Goal: Check status: Check status

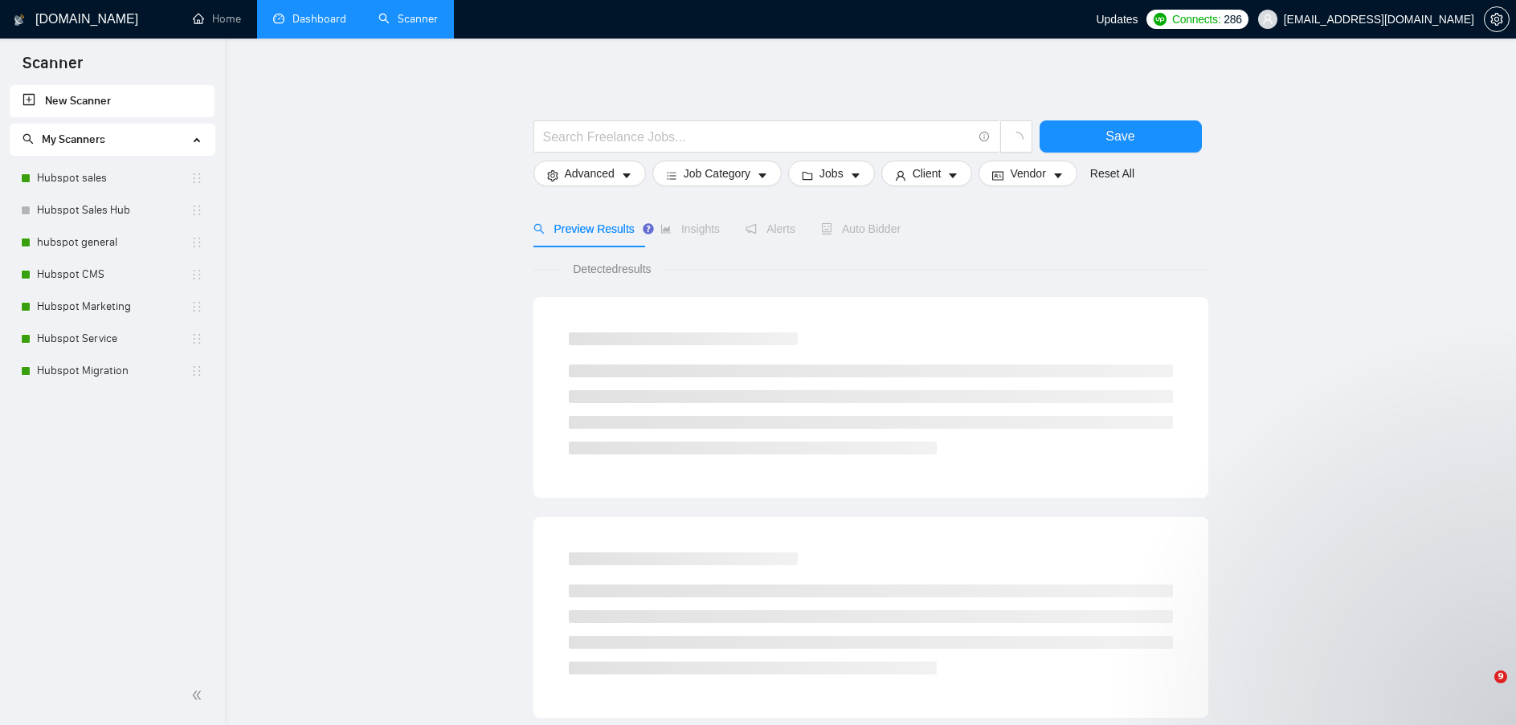
click at [309, 15] on link "Dashboard" at bounding box center [309, 19] width 73 height 14
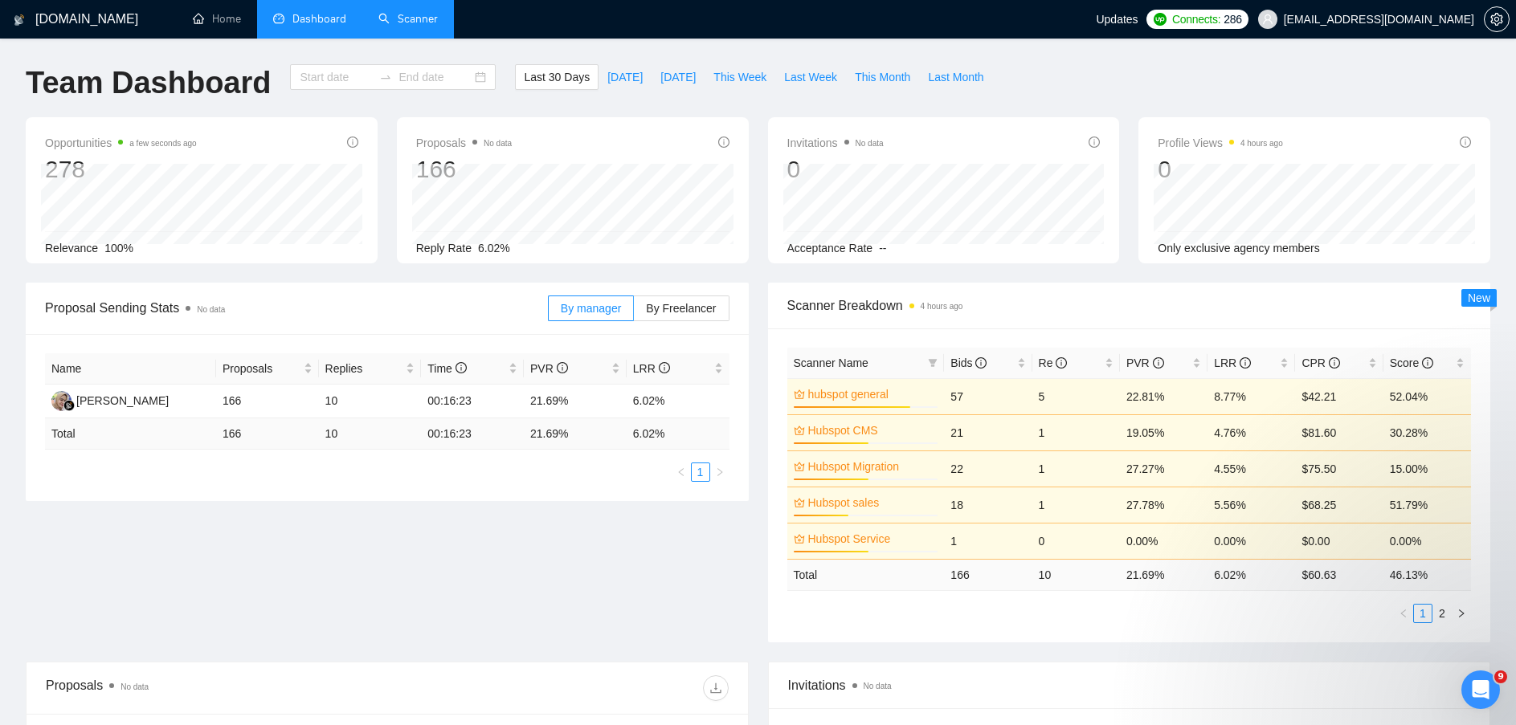
type input "[DATE]"
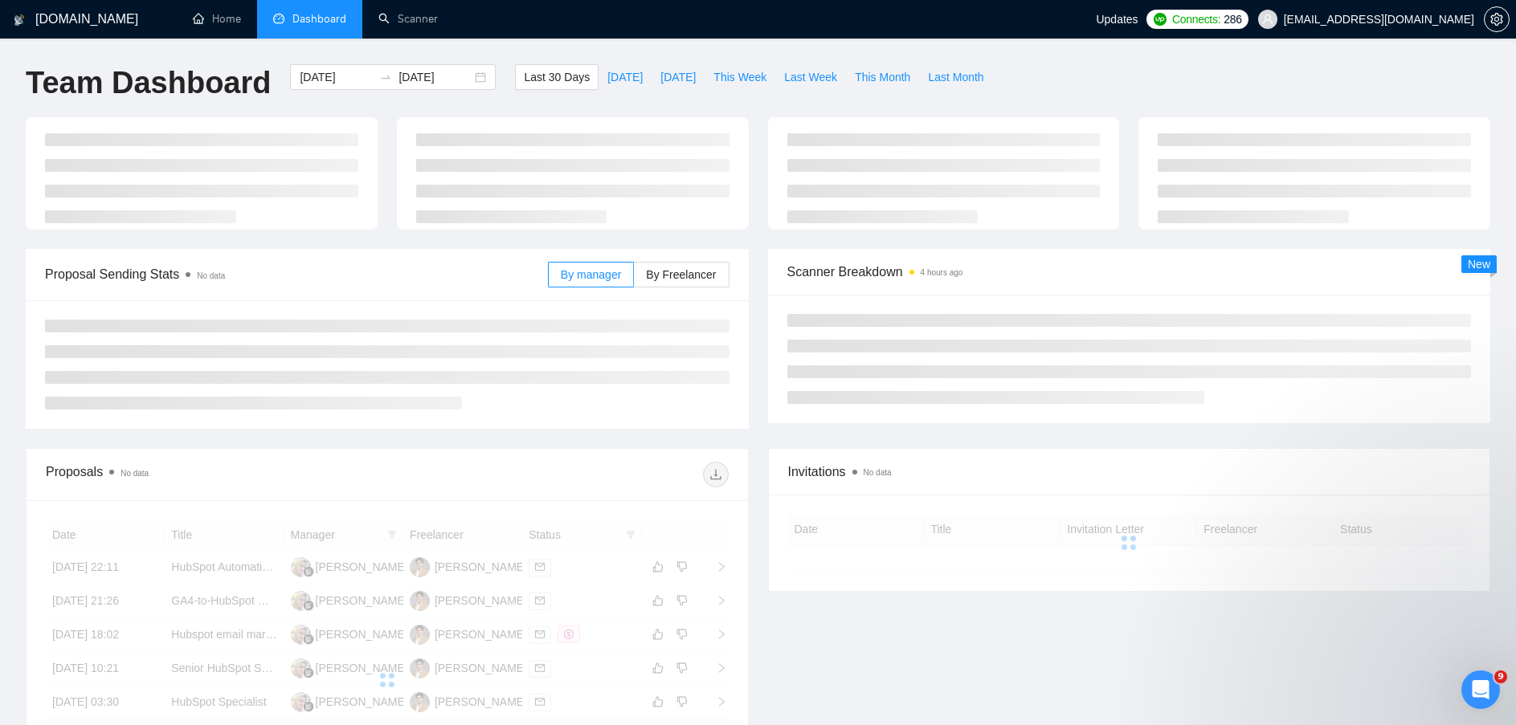
click at [308, 20] on span "Dashboard" at bounding box center [319, 19] width 54 height 14
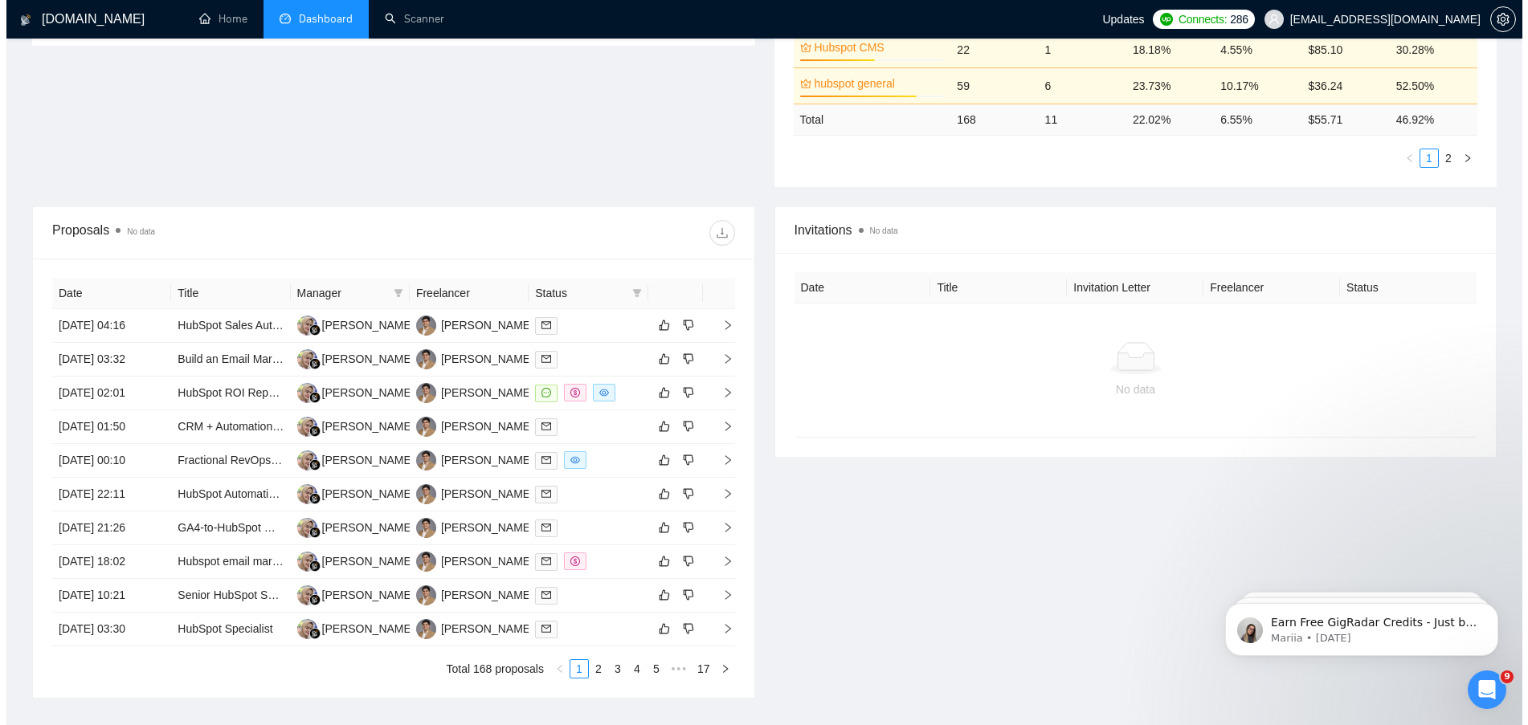
scroll to position [562, 0]
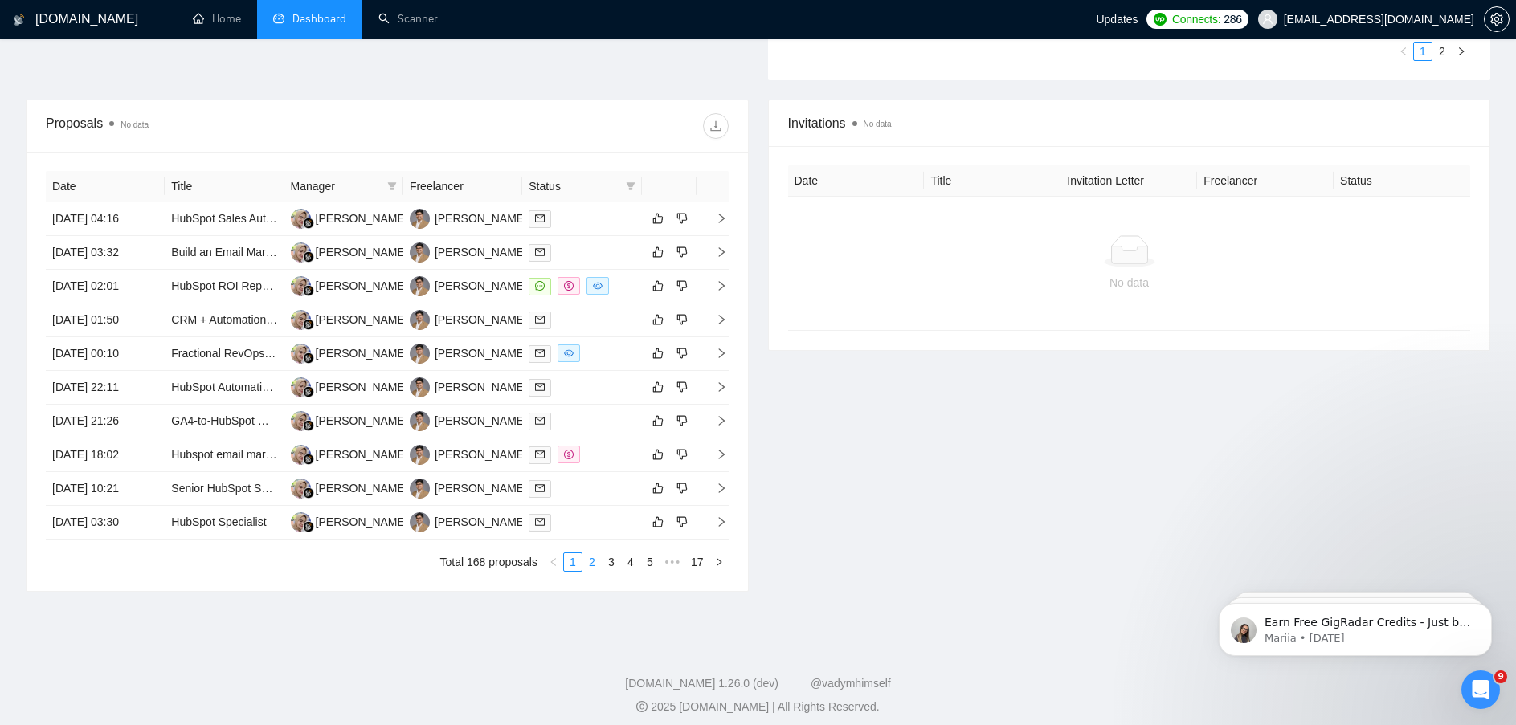
click at [590, 556] on link "2" at bounding box center [592, 562] width 18 height 18
click at [580, 565] on link "1" at bounding box center [573, 562] width 18 height 18
click at [726, 286] on icon "right" at bounding box center [721, 285] width 11 height 11
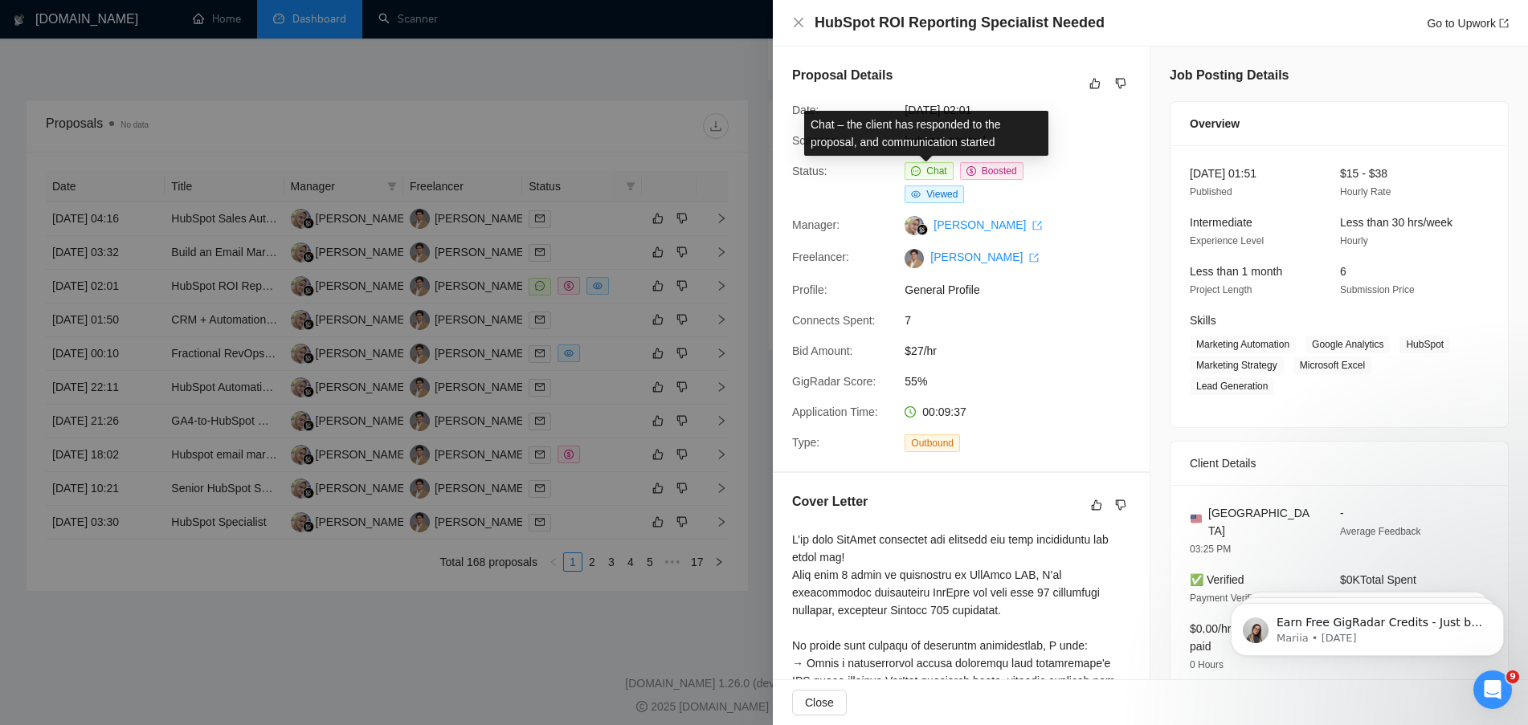
click at [926, 169] on span "Chat" at bounding box center [936, 170] width 20 height 11
click at [934, 169] on span "Chat" at bounding box center [936, 170] width 20 height 11
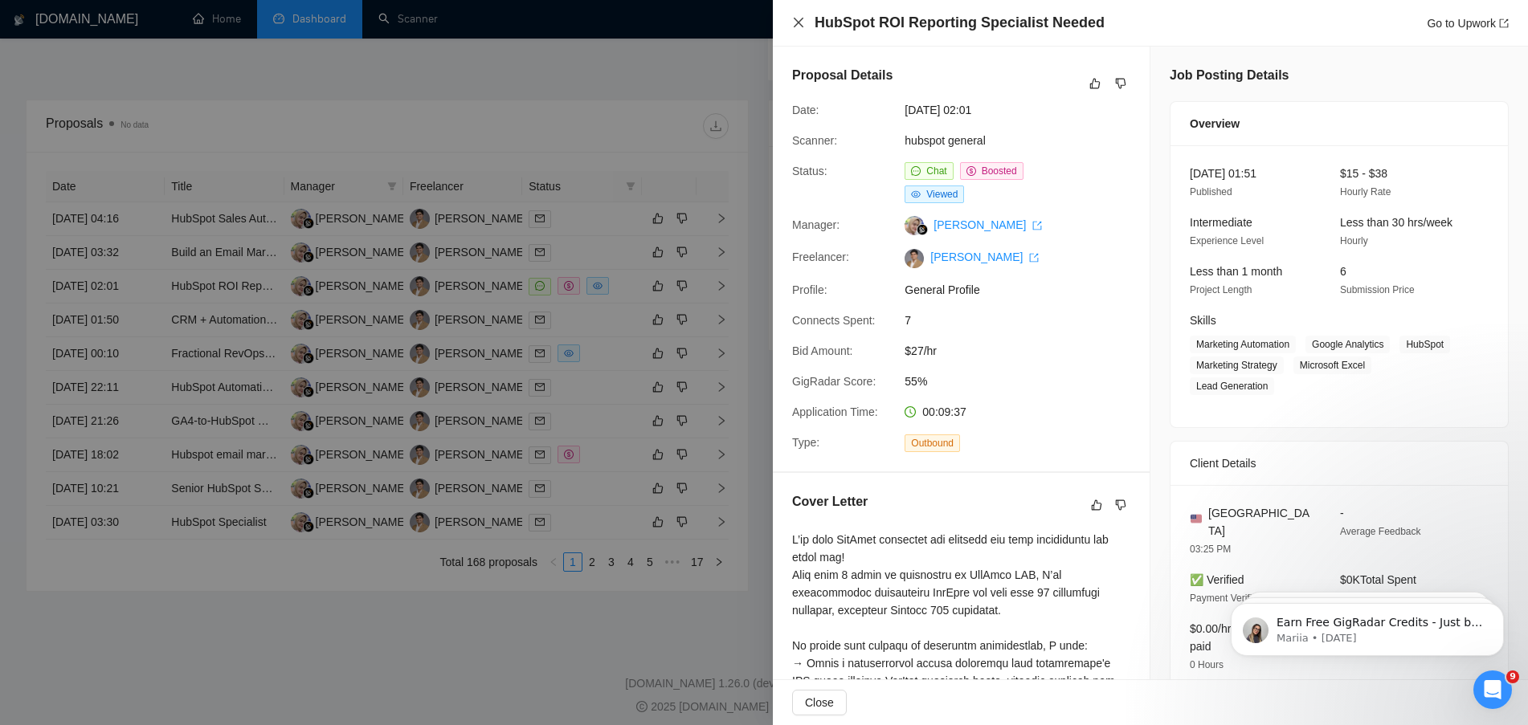
click at [797, 24] on icon "close" at bounding box center [799, 23] width 10 height 10
